Goal: Transaction & Acquisition: Purchase product/service

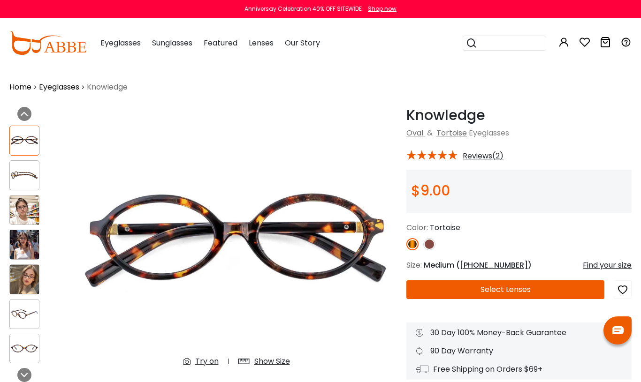
click at [424, 249] on link at bounding box center [429, 244] width 12 height 12
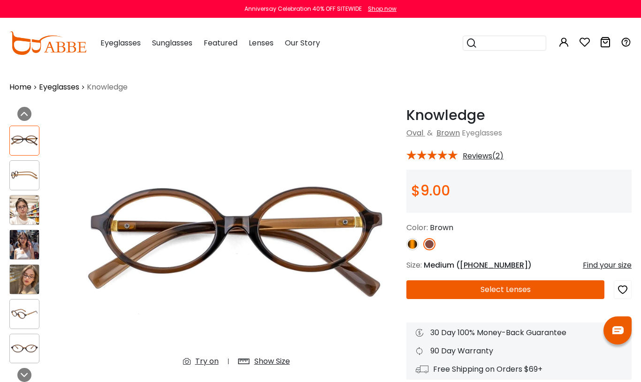
click at [500, 297] on button "Select Lenses" at bounding box center [505, 290] width 198 height 19
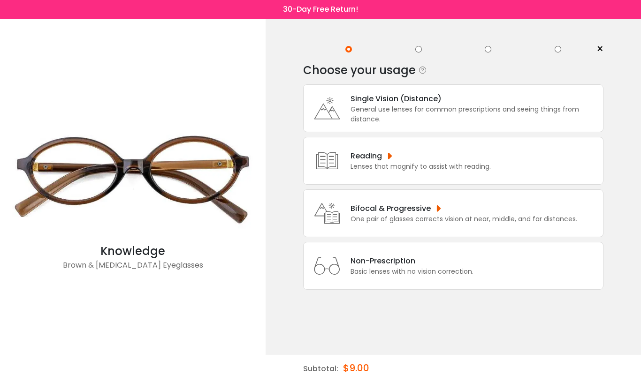
click at [364, 112] on div "General use lenses for common prescriptions and seeing things from distance." at bounding box center [475, 115] width 248 height 20
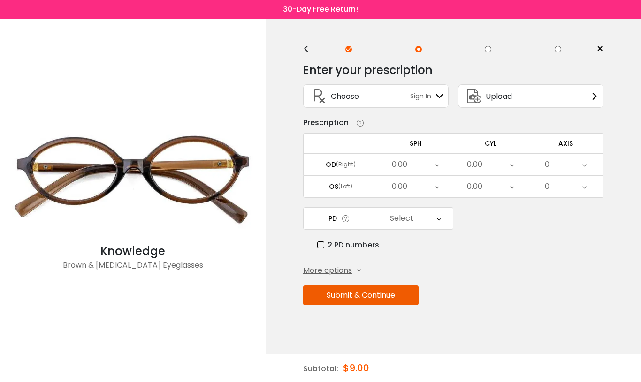
click at [397, 171] on div "0.00" at bounding box center [399, 164] width 15 height 19
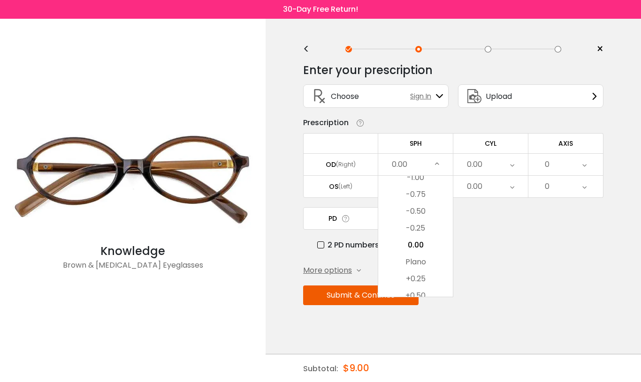
click at [414, 286] on li "+0.25" at bounding box center [415, 279] width 75 height 17
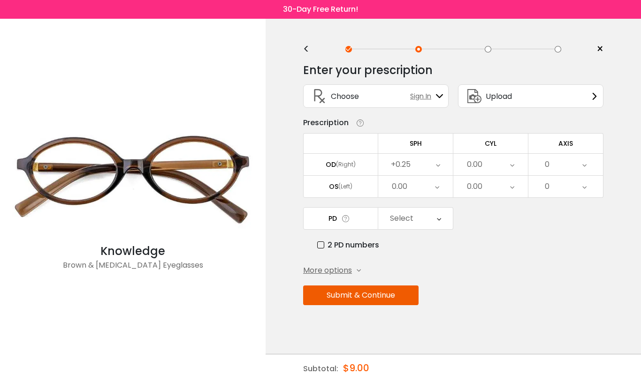
click at [471, 168] on div "0.00" at bounding box center [474, 164] width 15 height 19
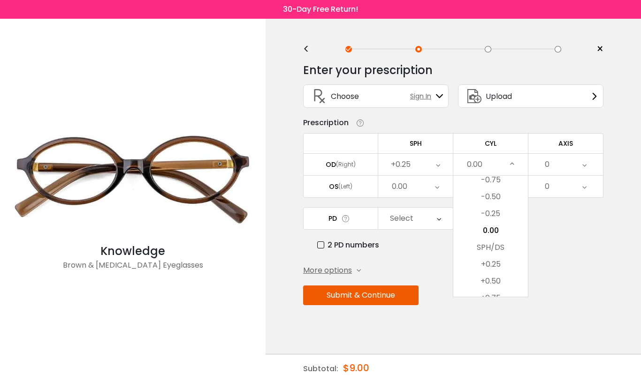
scroll to position [366, 0]
click at [492, 293] on li "+0.75" at bounding box center [490, 291] width 75 height 17
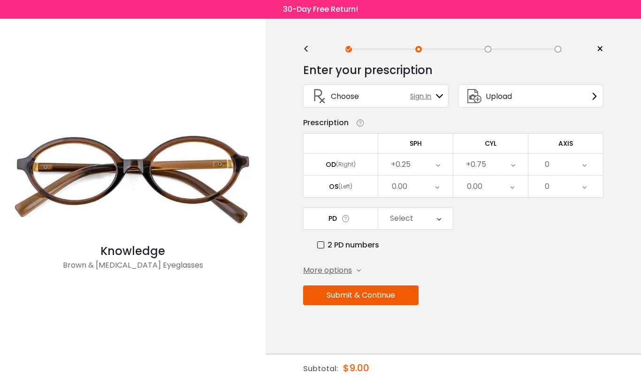
click at [549, 170] on div "0" at bounding box center [547, 164] width 5 height 19
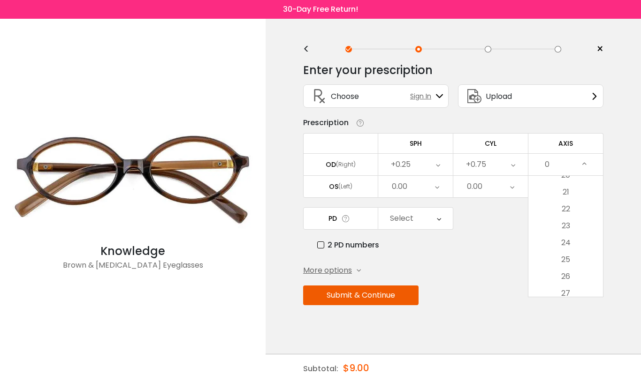
scroll to position [352, 0]
click at [560, 260] on li "25" at bounding box center [565, 254] width 75 height 17
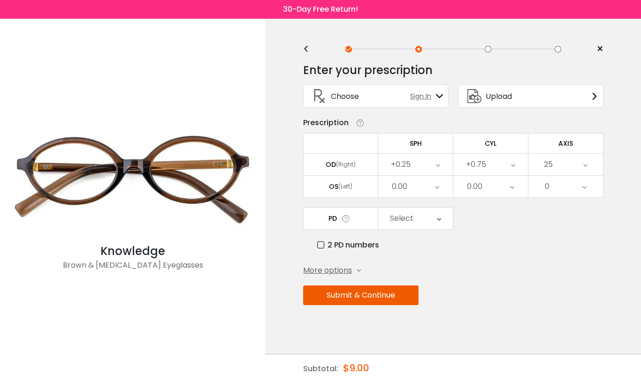
click at [328, 196] on td "OS (Left)" at bounding box center [340, 186] width 75 height 23
click at [397, 195] on div "0.00" at bounding box center [399, 186] width 15 height 19
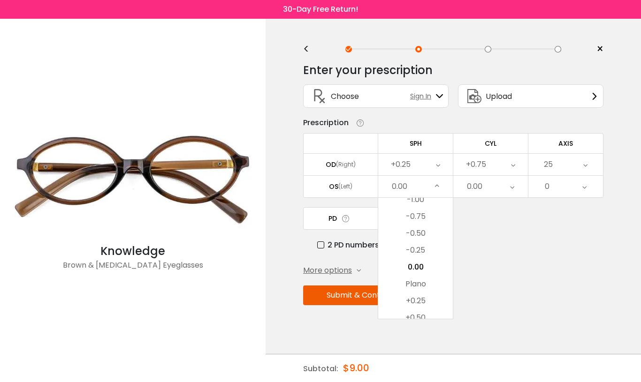
click at [410, 305] on li "+0.25" at bounding box center [415, 301] width 75 height 17
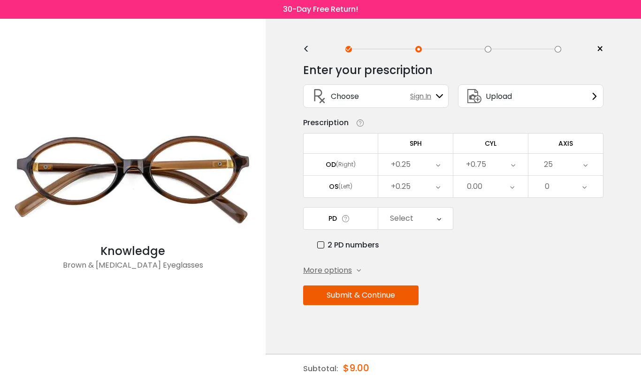
click at [474, 194] on div "0.00" at bounding box center [474, 186] width 15 height 19
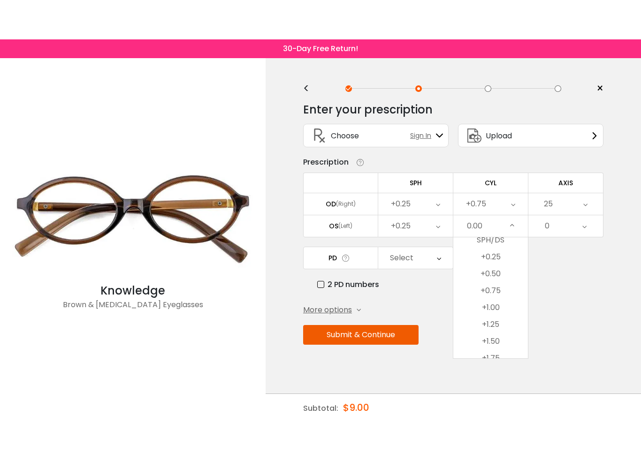
scroll to position [429, 0]
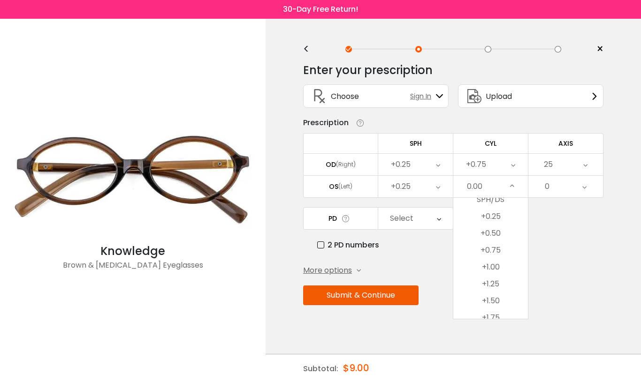
click at [486, 256] on li "+0.75" at bounding box center [490, 250] width 75 height 17
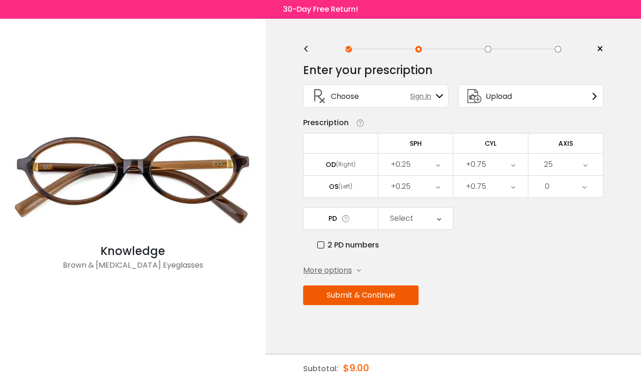
click at [548, 195] on div "0" at bounding box center [547, 186] width 5 height 19
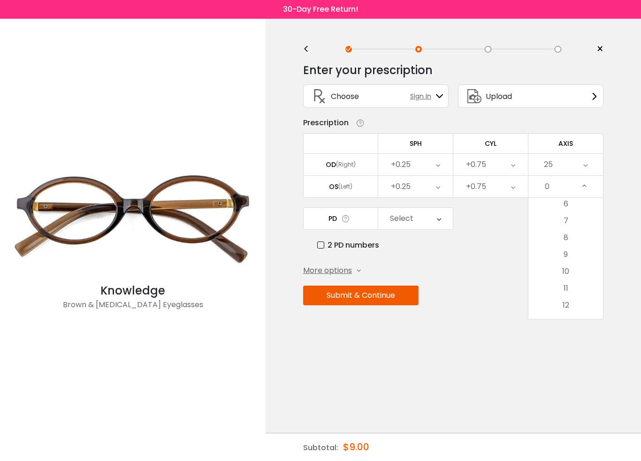
scroll to position [105, 0]
click at [558, 245] on li "8" at bounding box center [565, 236] width 75 height 17
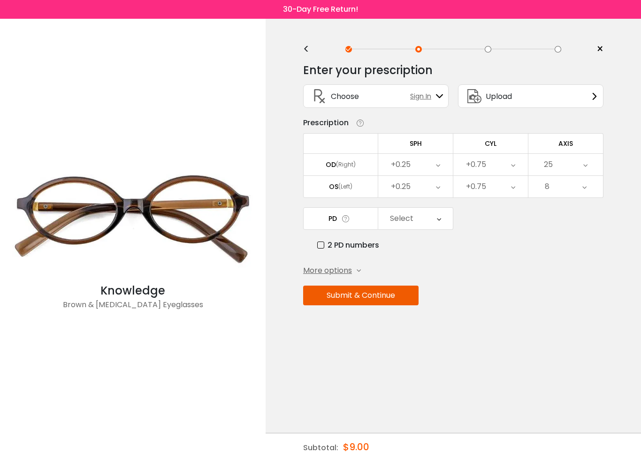
click at [403, 228] on div "Select" at bounding box center [401, 218] width 23 height 19
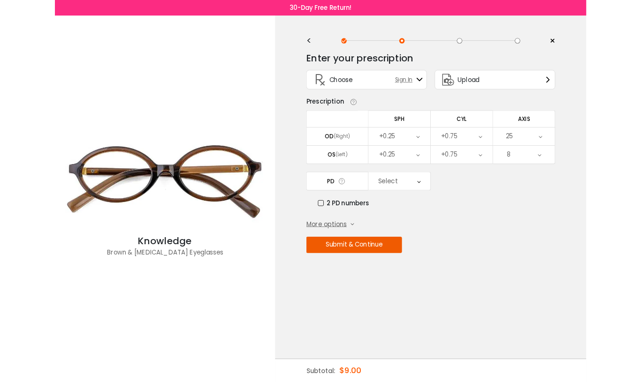
scroll to position [226, 0]
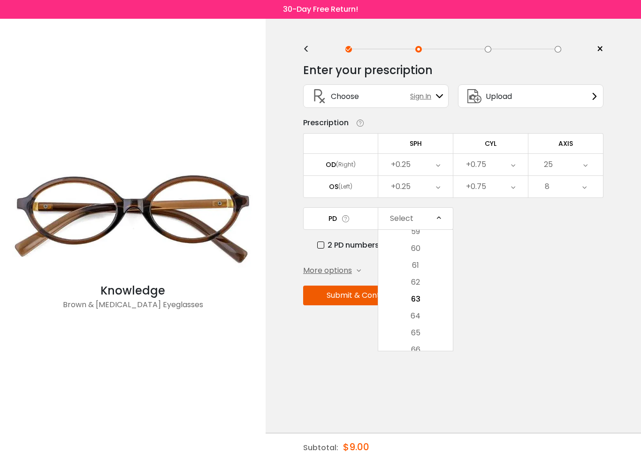
click at [411, 272] on li "61" at bounding box center [415, 265] width 75 height 17
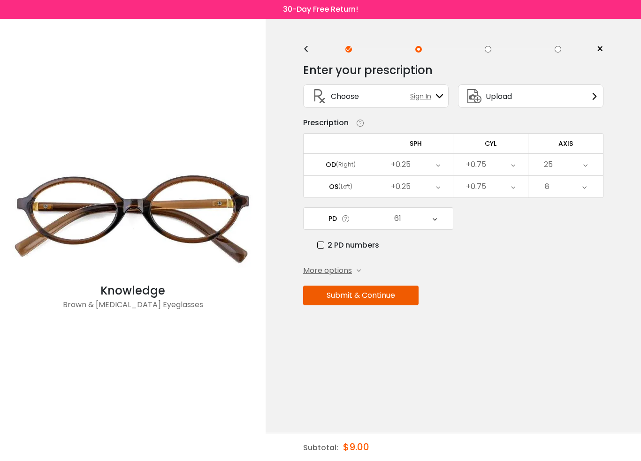
click at [349, 305] on button "Submit & Continue" at bounding box center [360, 296] width 115 height 20
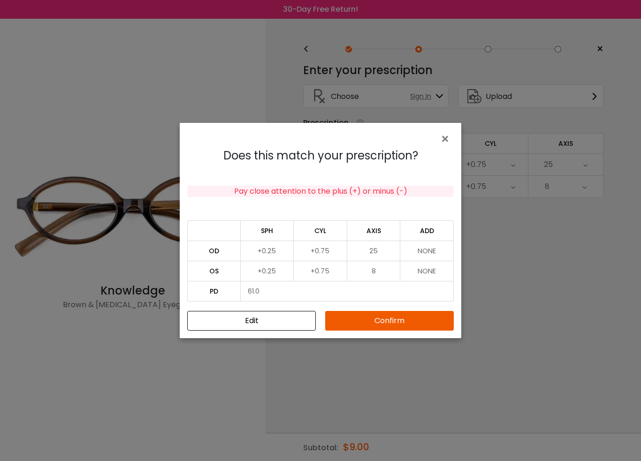
click at [380, 329] on button "Confirm" at bounding box center [389, 321] width 129 height 20
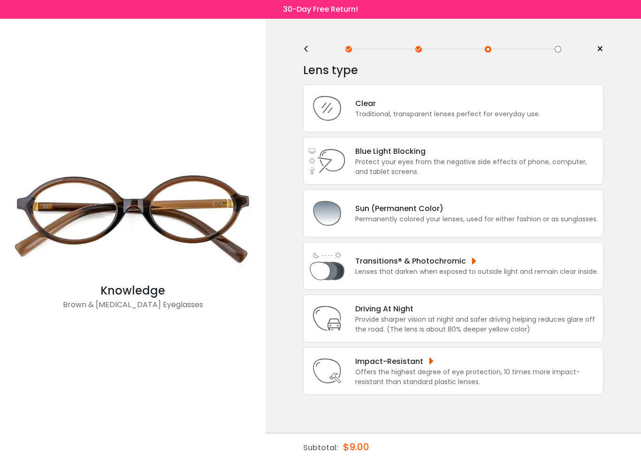
click at [344, 122] on icon at bounding box center [327, 109] width 38 height 38
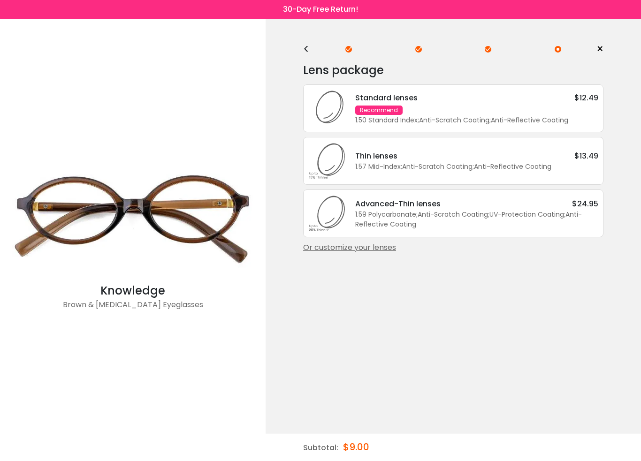
click at [314, 103] on icon at bounding box center [327, 109] width 38 height 38
